Goal: Task Accomplishment & Management: Manage account settings

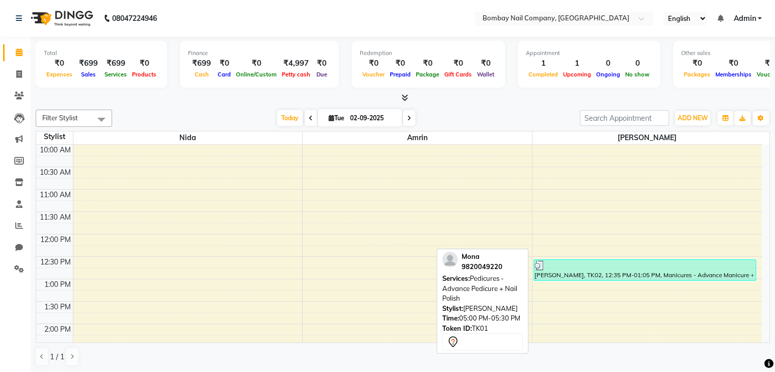
scroll to position [222, 0]
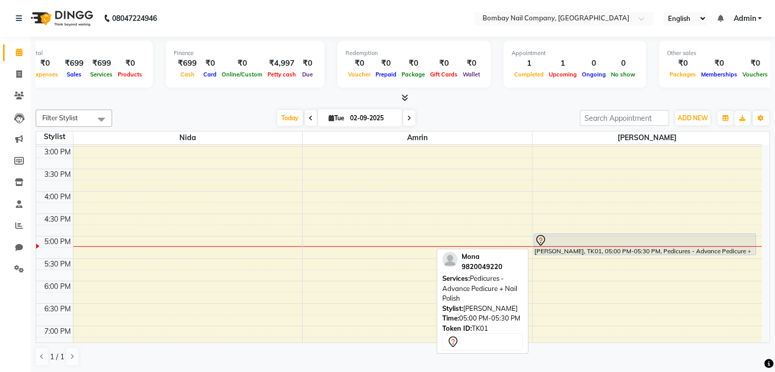
drag, startPoint x: 604, startPoint y: 256, endPoint x: 577, endPoint y: 240, distance: 31.3
click at [577, 240] on div at bounding box center [644, 240] width 221 height 12
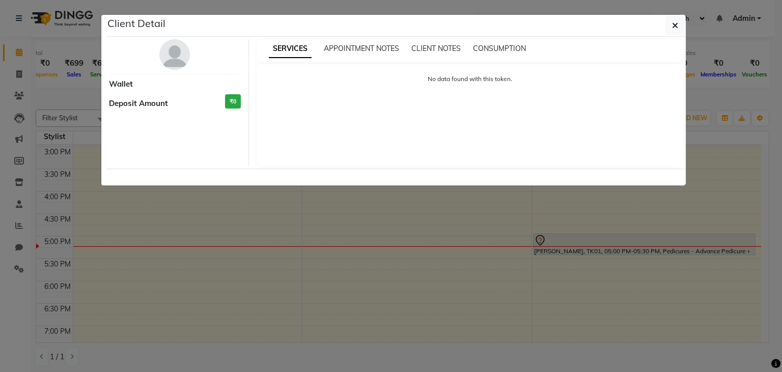
select select "7"
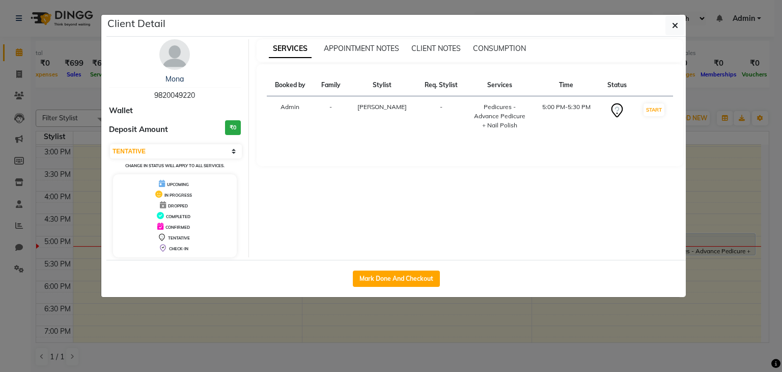
drag, startPoint x: 577, startPoint y: 240, endPoint x: 361, endPoint y: 329, distance: 233.2
click at [361, 329] on ngb-modal-window "Client Detail [PERSON_NAME] 9820049220 Wallet Deposit Amount ₹0 Select IN SERVI…" at bounding box center [391, 186] width 782 height 372
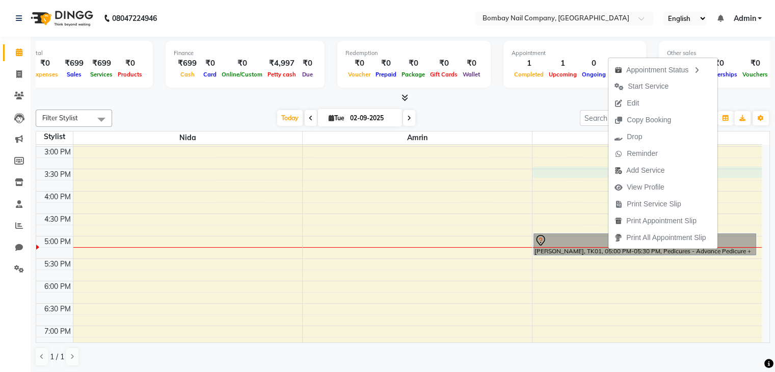
click at [591, 175] on div "10:00 AM 10:30 AM 11:00 AM 11:30 AM 12:00 PM 12:30 PM 1:00 PM 1:30 PM 2:00 PM 2…" at bounding box center [398, 169] width 725 height 492
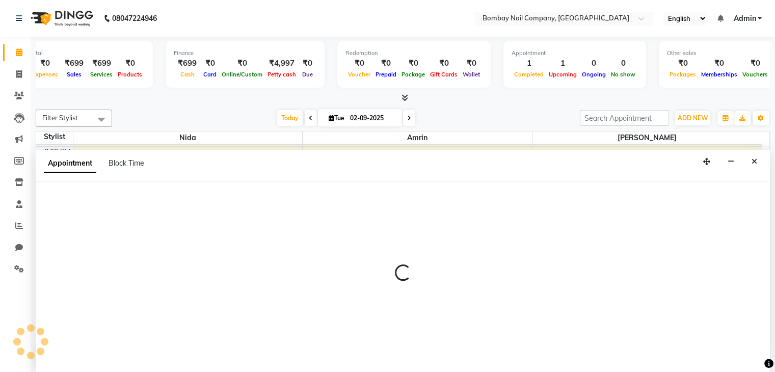
scroll to position [1, 0]
select select "90273"
select select "930"
select select "tentative"
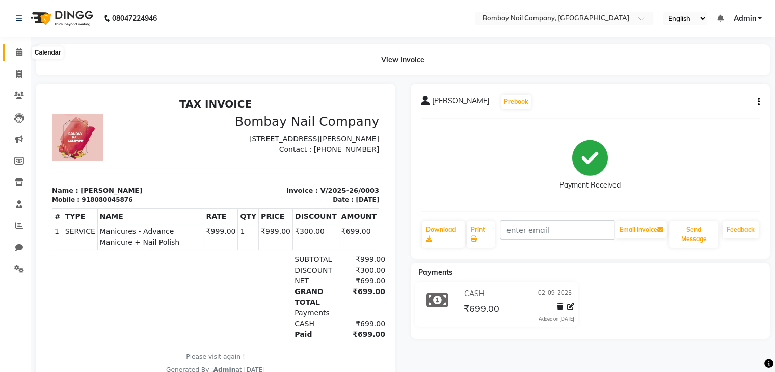
click at [18, 53] on icon at bounding box center [19, 52] width 7 height 8
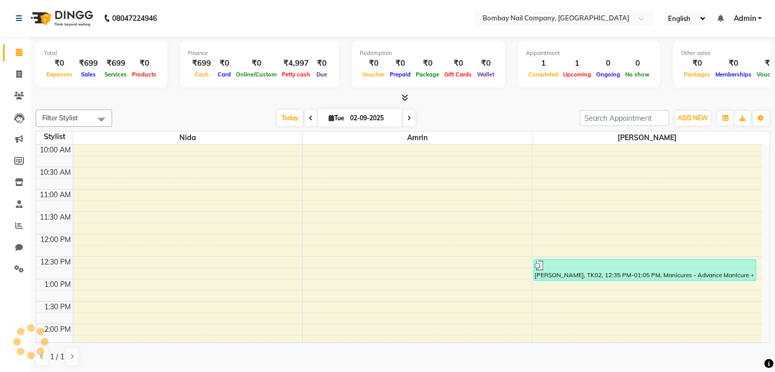
scroll to position [270, 0]
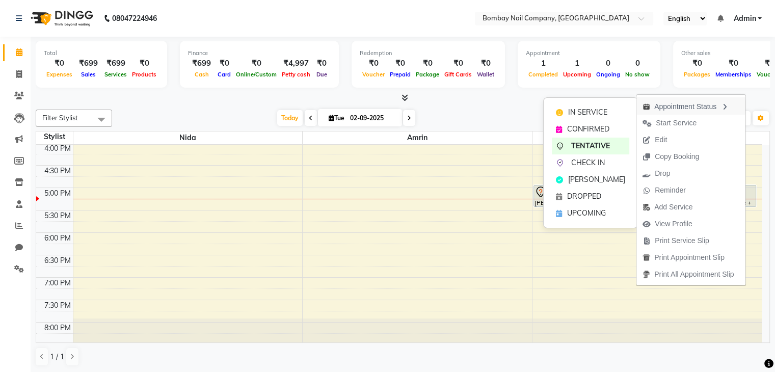
click at [672, 107] on div "Appointment Status" at bounding box center [690, 105] width 109 height 17
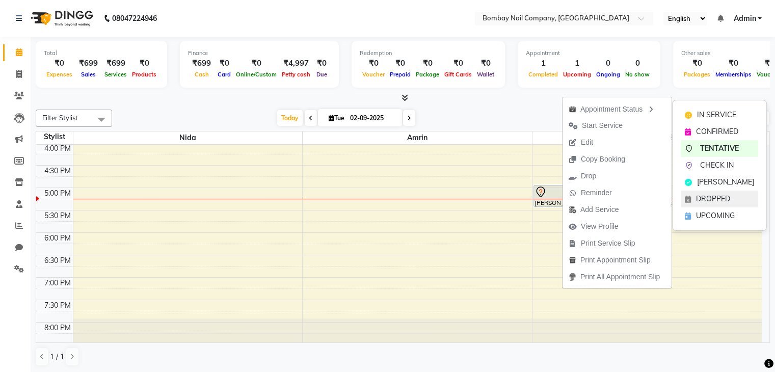
click at [720, 200] on span "DROPPED" at bounding box center [713, 199] width 34 height 11
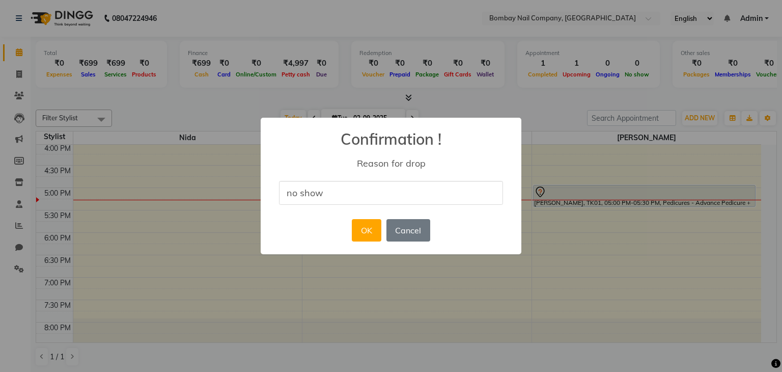
type input "no show"
